Goal: Task Accomplishment & Management: Manage account settings

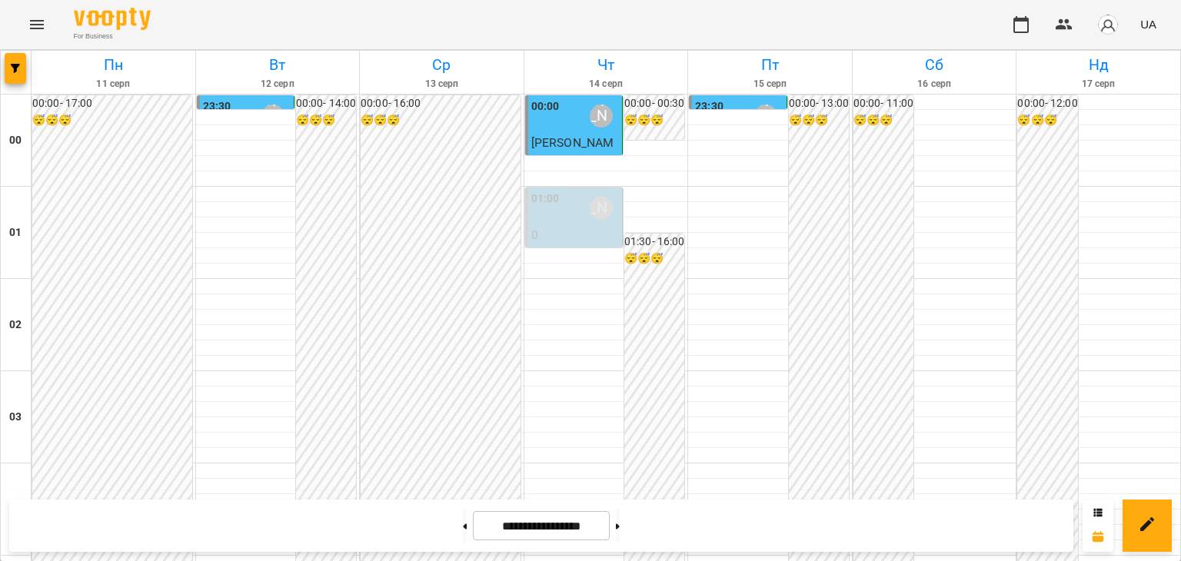
scroll to position [1000, 0]
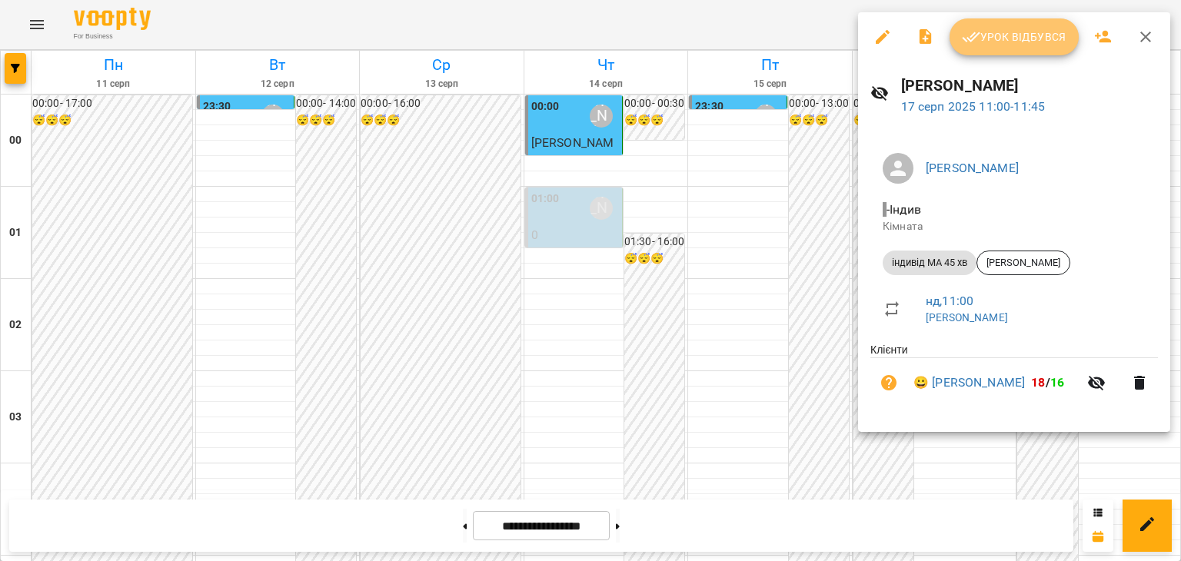
click at [1045, 41] on span "Урок відбувся" at bounding box center [1014, 37] width 105 height 18
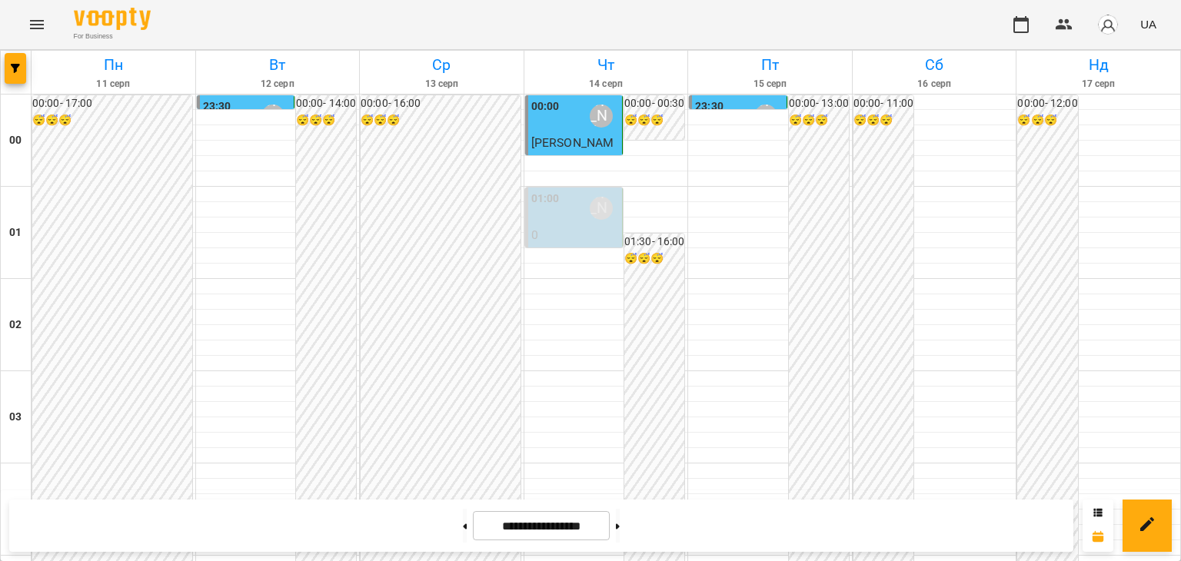
scroll to position [1000, 0]
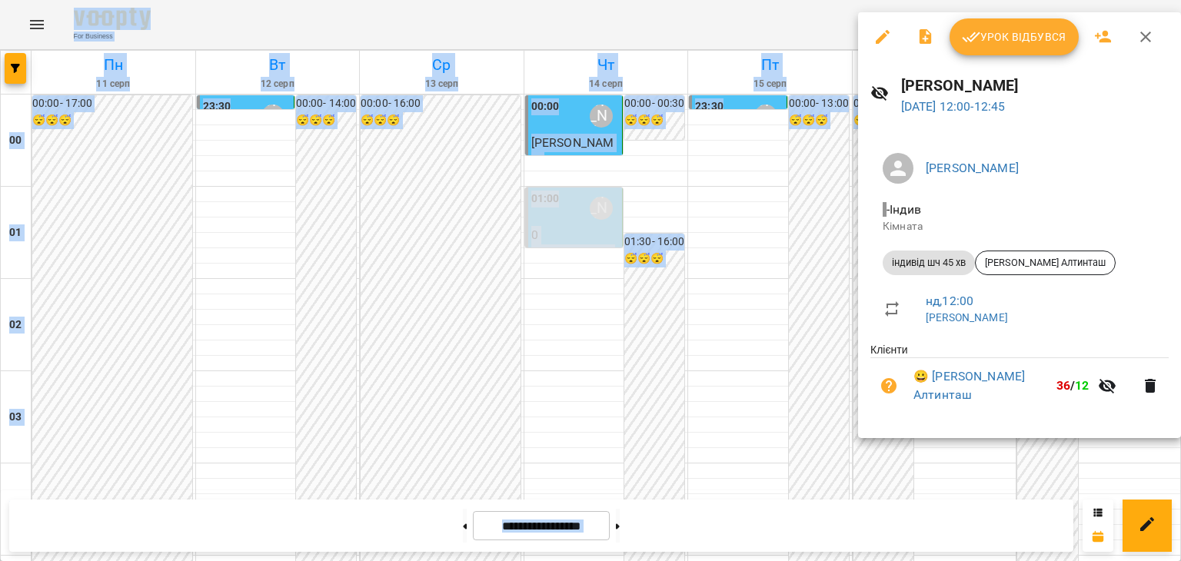
click at [1033, 35] on span "Урок відбувся" at bounding box center [1014, 37] width 105 height 18
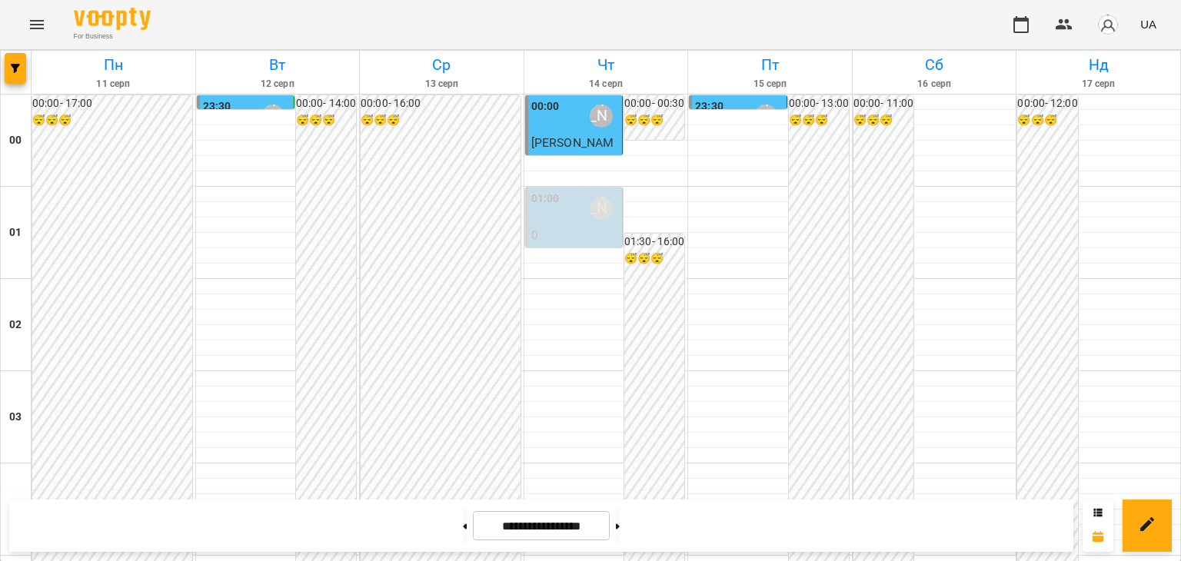
scroll to position [1307, 0]
click at [620, 525] on icon at bounding box center [618, 526] width 4 height 5
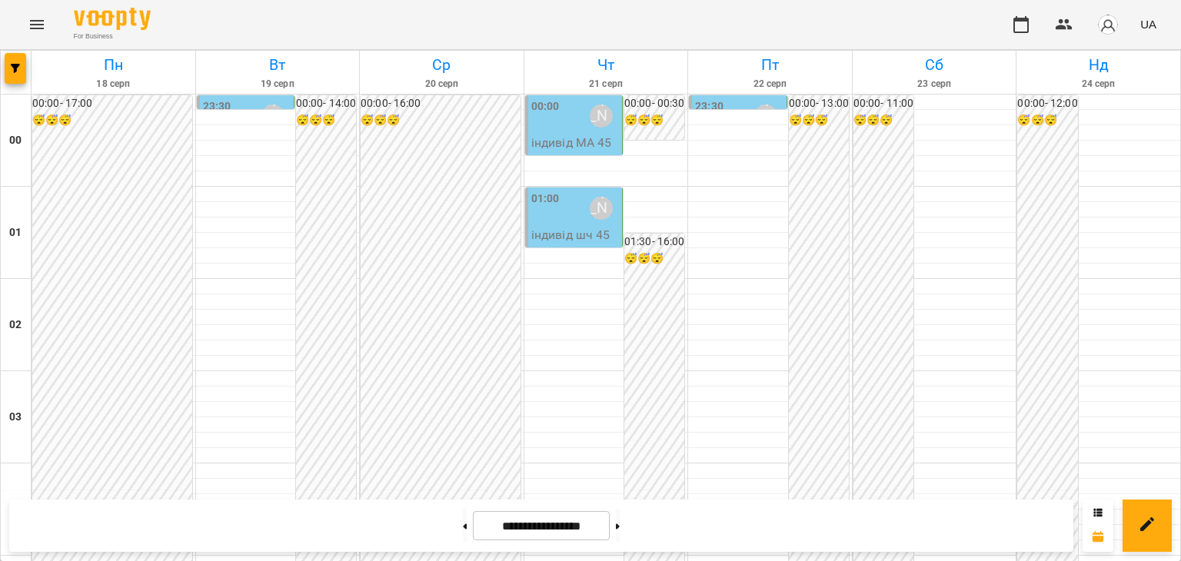
scroll to position [1279, 0]
click at [463, 524] on icon at bounding box center [465, 527] width 4 height 6
type input "**********"
